Goal: Find specific page/section

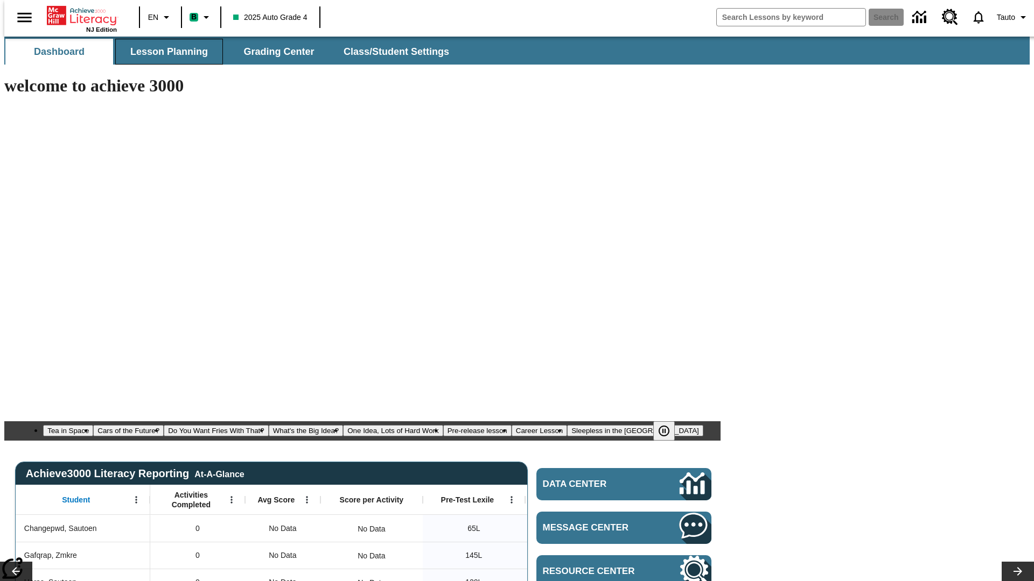
click at [165, 52] on span "Lesson Planning" at bounding box center [169, 52] width 78 height 12
